Goal: Transaction & Acquisition: Purchase product/service

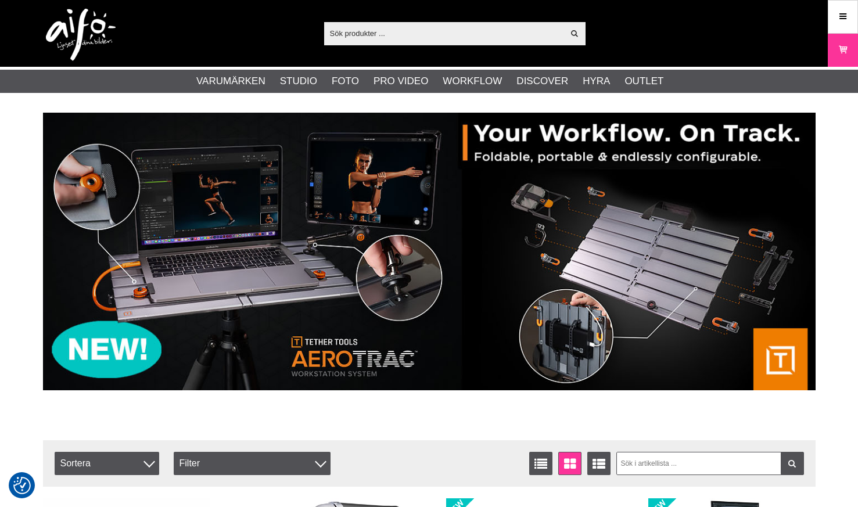
click at [453, 32] on input "text" at bounding box center [444, 32] width 240 height 17
paste input "B+W FILTER 67MM ORANGE MRC BASIC"
type input "B+W FILTER 67MM ORANGE MRC BASIC"
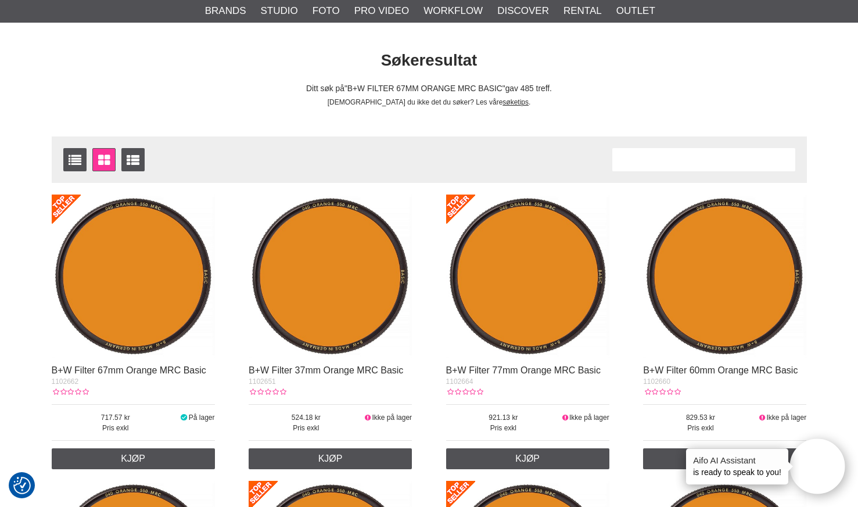
scroll to position [87, 0]
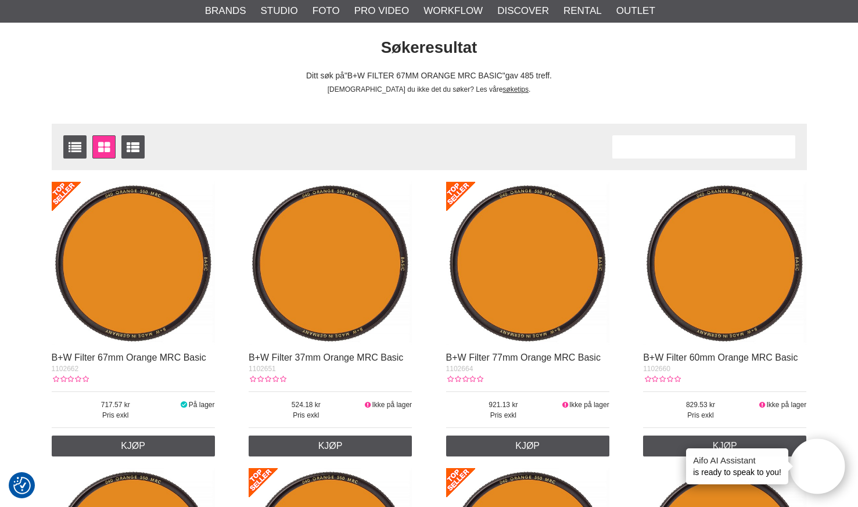
click at [167, 299] on img at bounding box center [133, 263] width 163 height 163
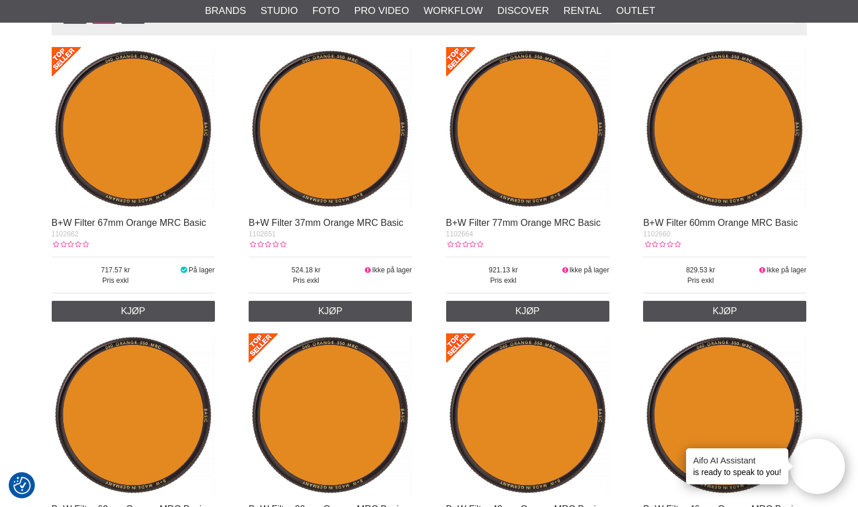
scroll to position [222, 0]
